Goal: Find specific page/section: Find specific page/section

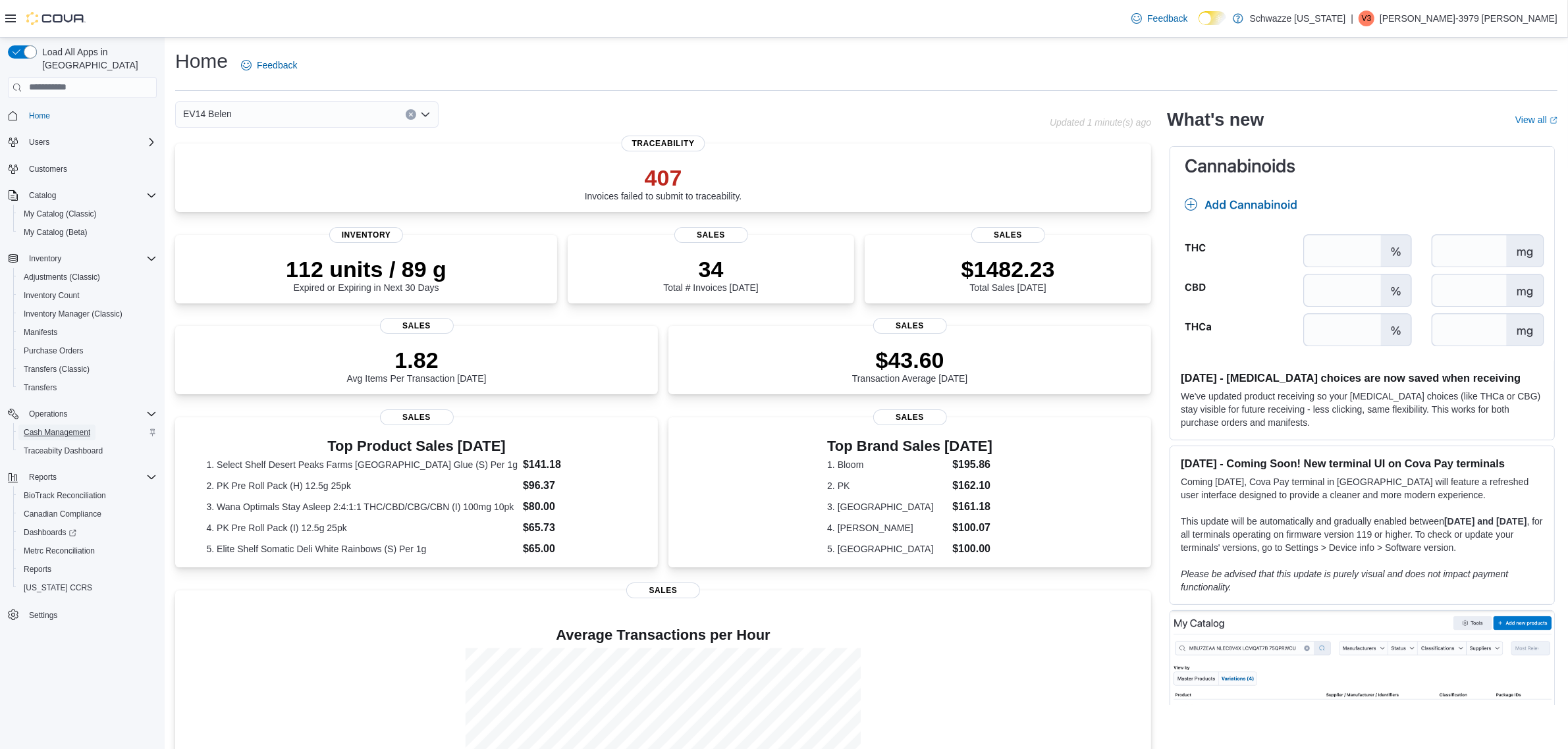
click at [78, 428] on span "Cash Management" at bounding box center [57, 433] width 66 height 11
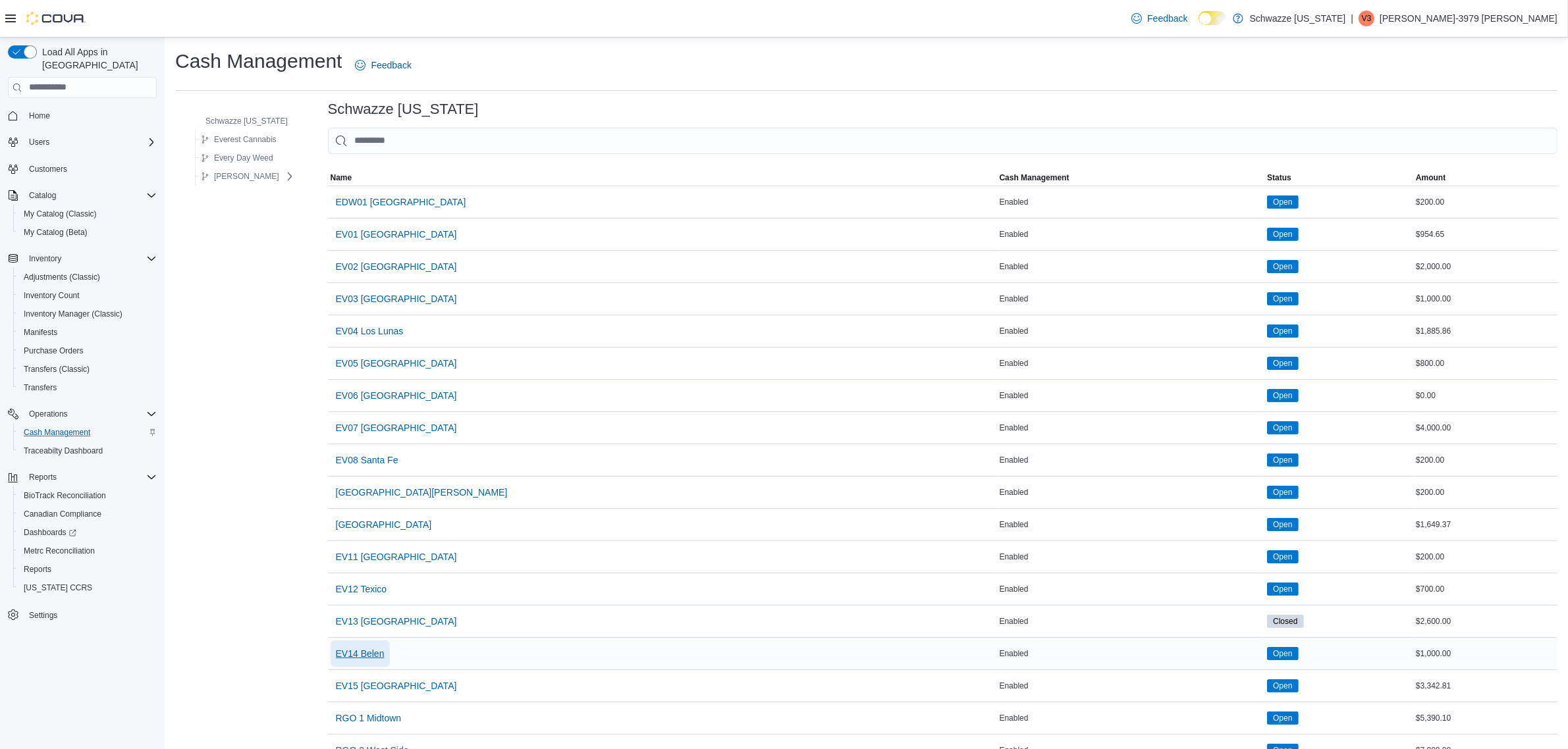
click at [359, 659] on span "EV14 Belen" at bounding box center [360, 653] width 49 height 13
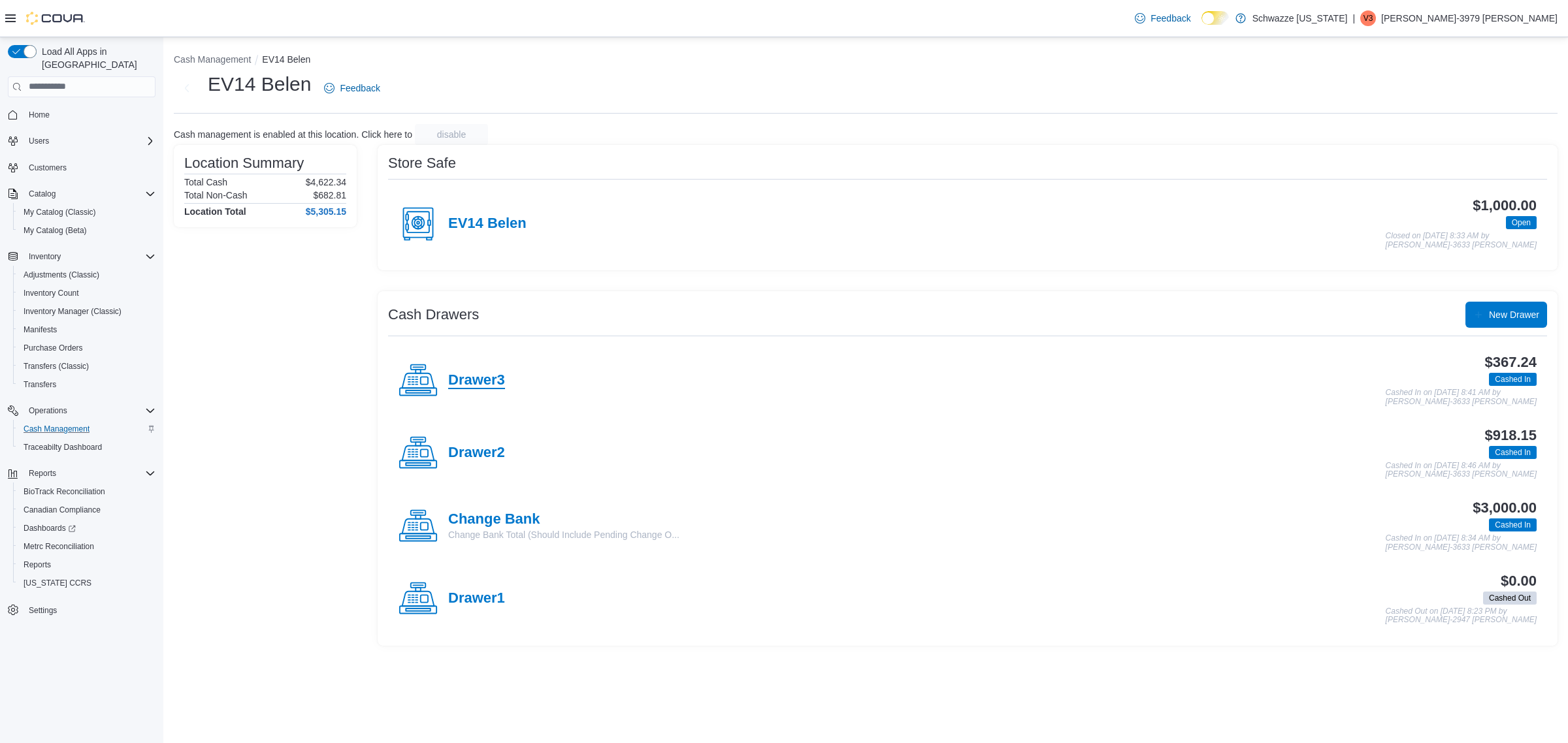
click at [480, 376] on h4 "Drawer3" at bounding box center [476, 381] width 57 height 17
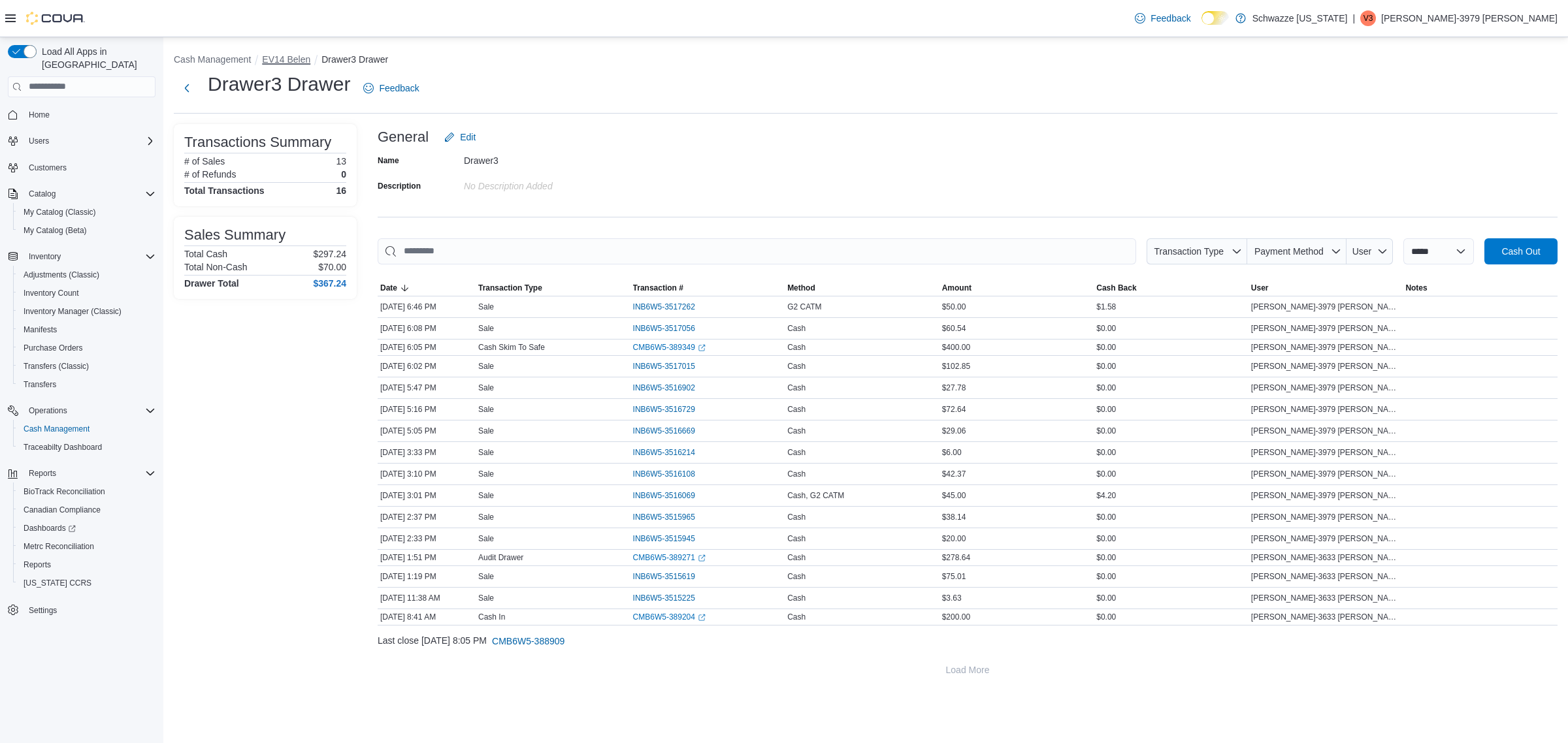
click at [285, 60] on button "EV14 Belen" at bounding box center [286, 60] width 48 height 11
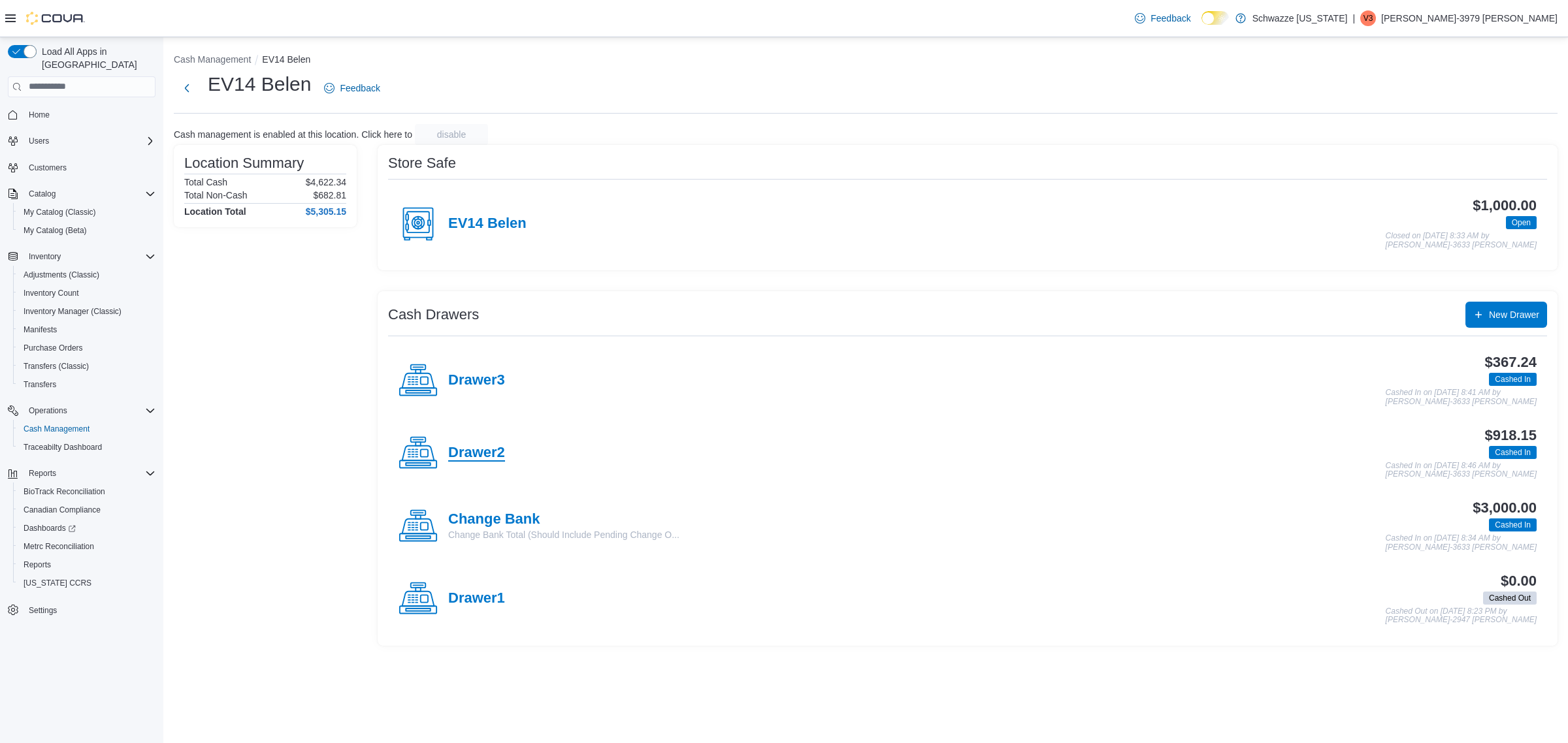
click at [474, 452] on h4 "Drawer2" at bounding box center [476, 453] width 57 height 17
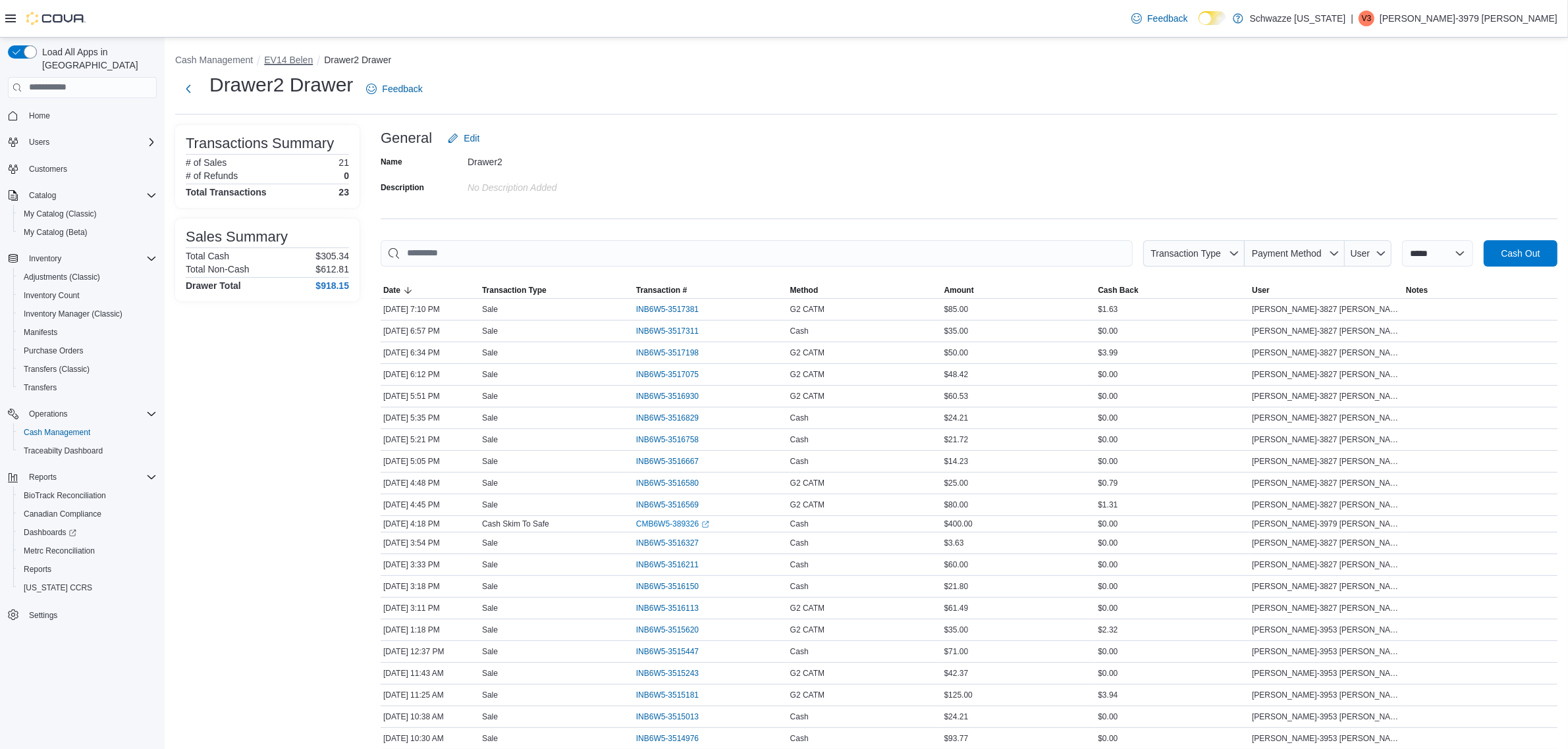
click at [297, 55] on button "EV14 Belen" at bounding box center [288, 60] width 49 height 11
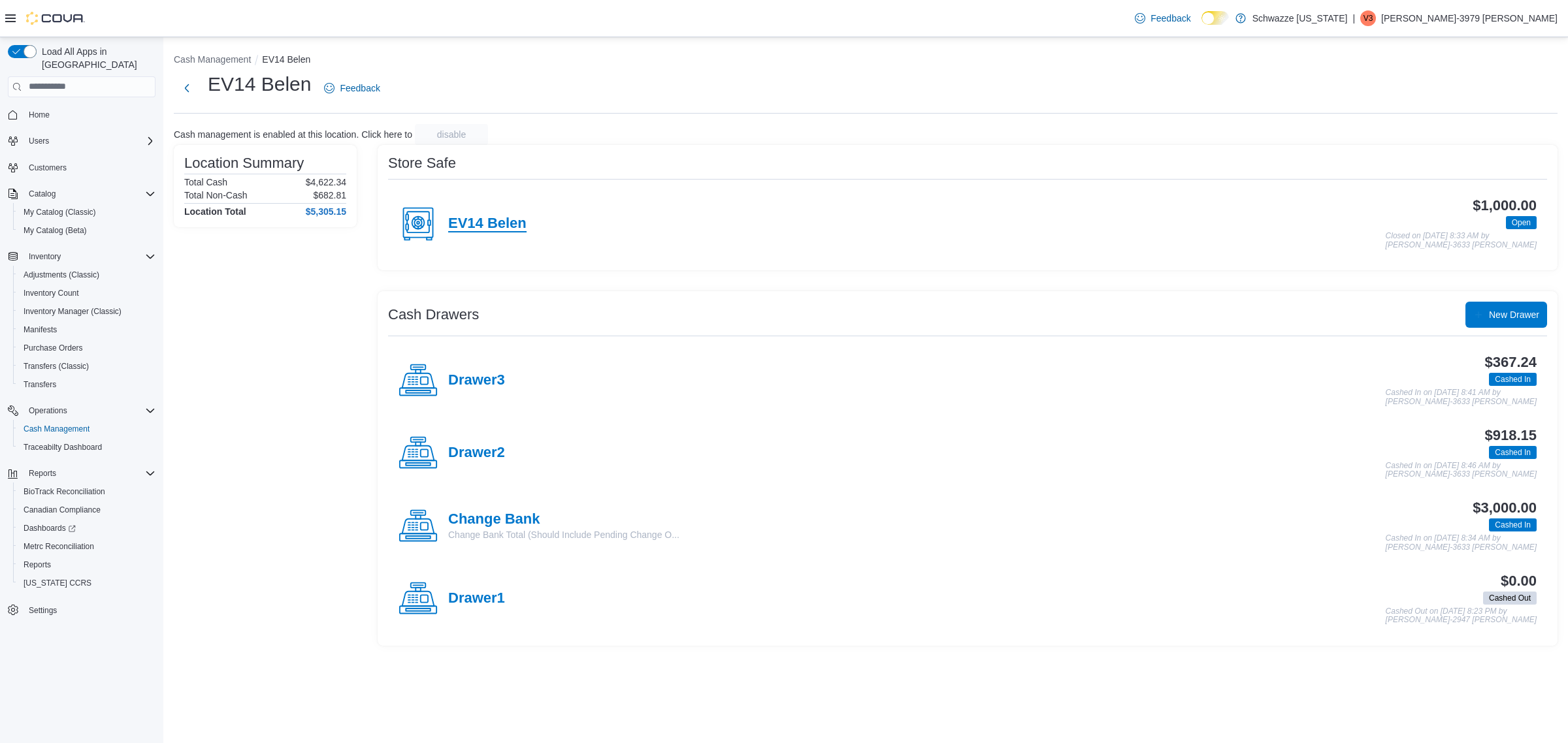
click at [490, 219] on h4 "EV14 Belen" at bounding box center [487, 224] width 79 height 17
